Goal: Find specific page/section: Find specific page/section

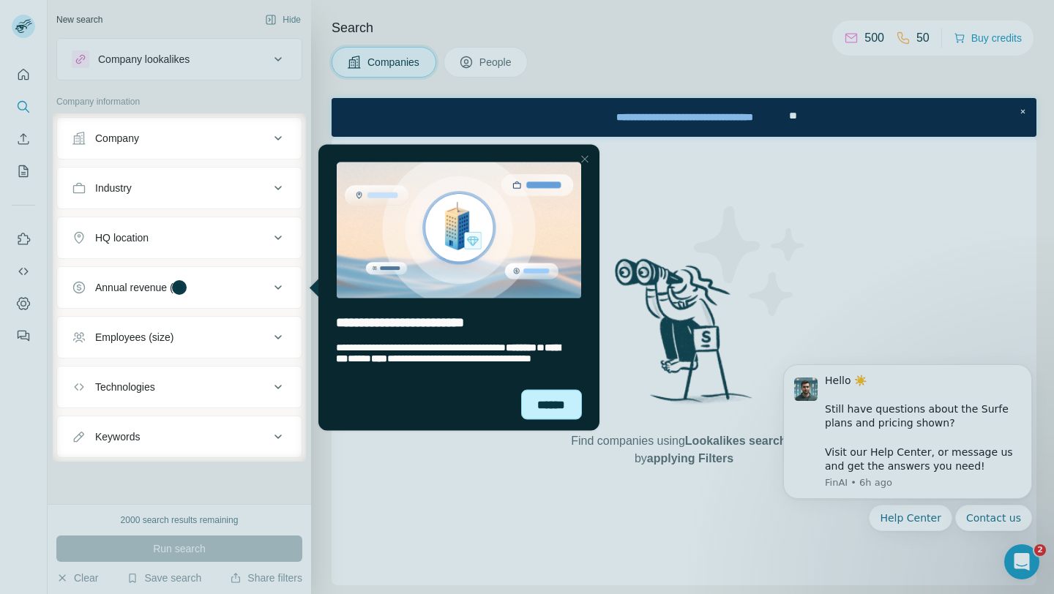
click at [548, 402] on div "******" at bounding box center [551, 403] width 61 height 29
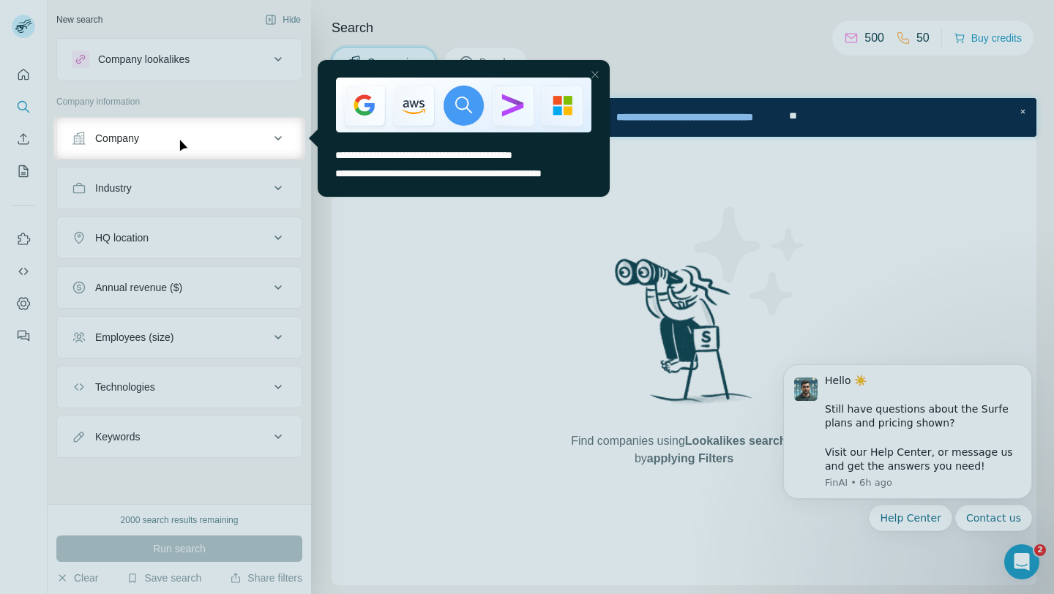
click at [593, 71] on div "Close Step" at bounding box center [595, 75] width 18 height 18
